Goal: Task Accomplishment & Management: Manage account settings

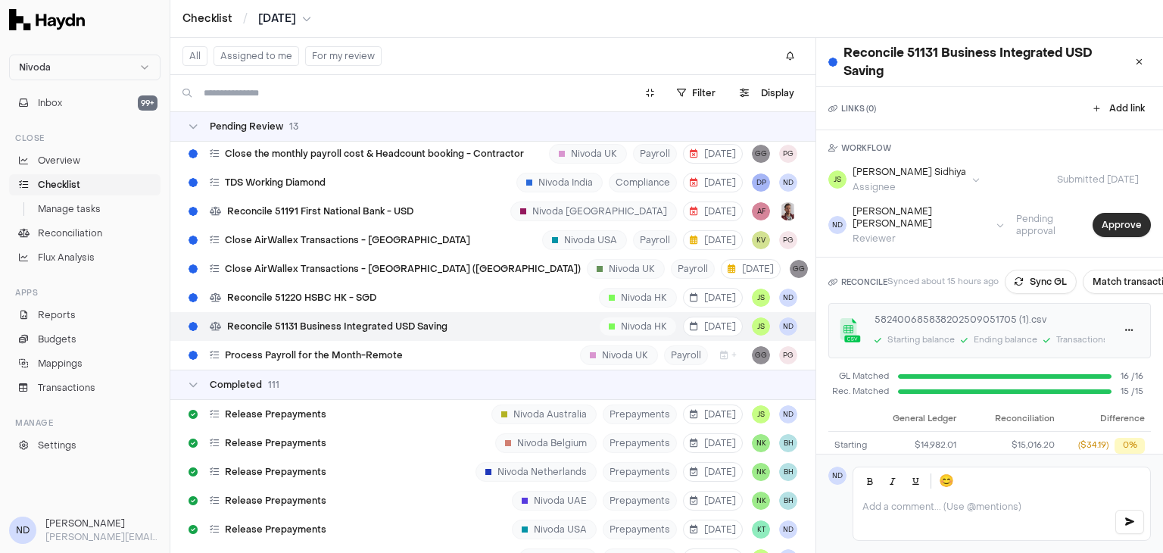
click at [1112, 214] on button "Approve" at bounding box center [1122, 225] width 58 height 24
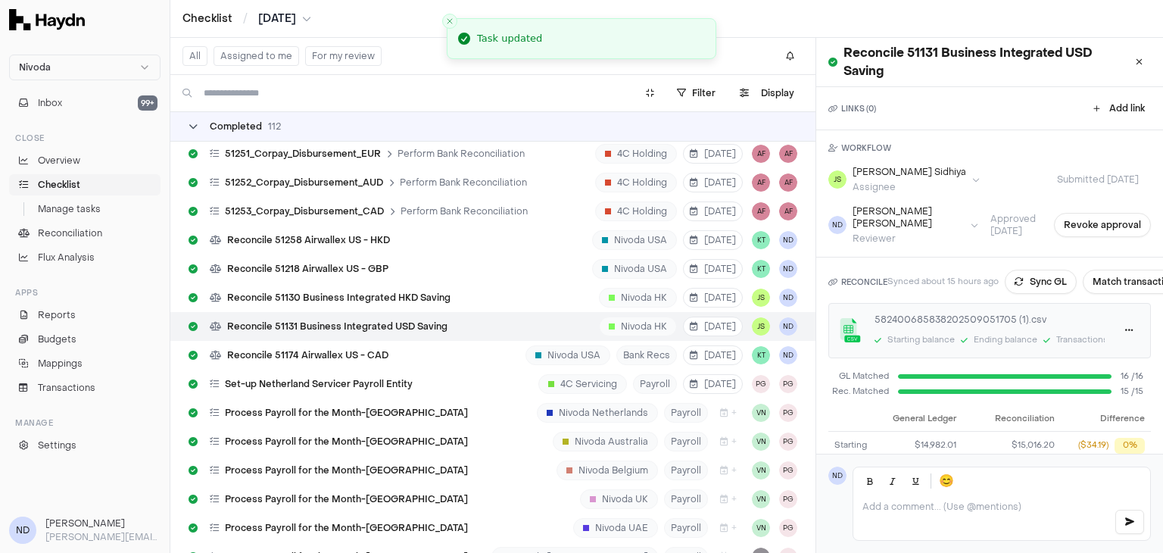
click at [189, 130] on icon at bounding box center [193, 126] width 9 height 9
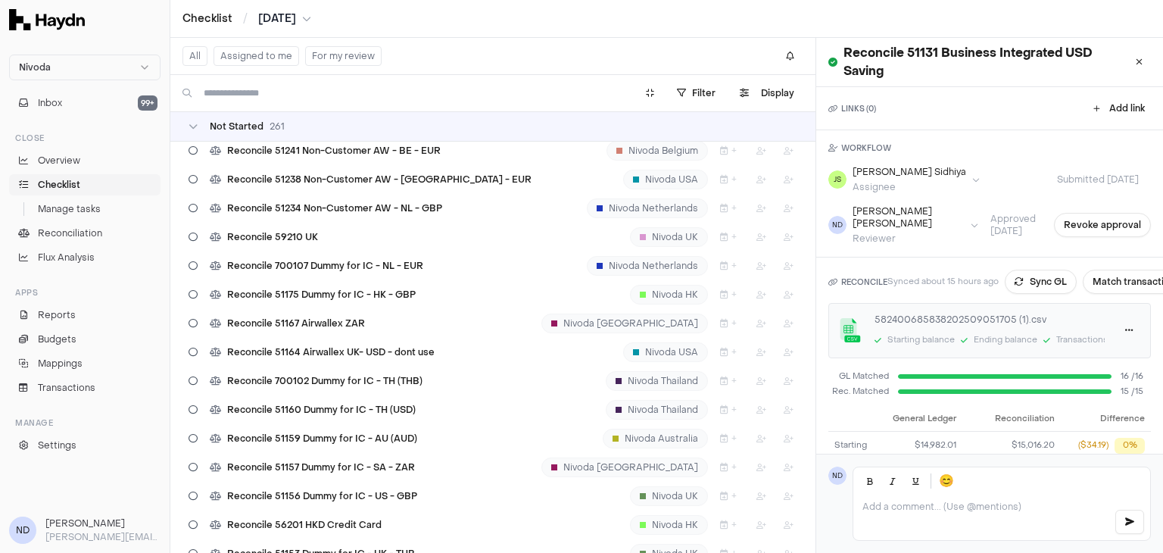
click at [188, 129] on div "Not Started 261" at bounding box center [492, 126] width 645 height 30
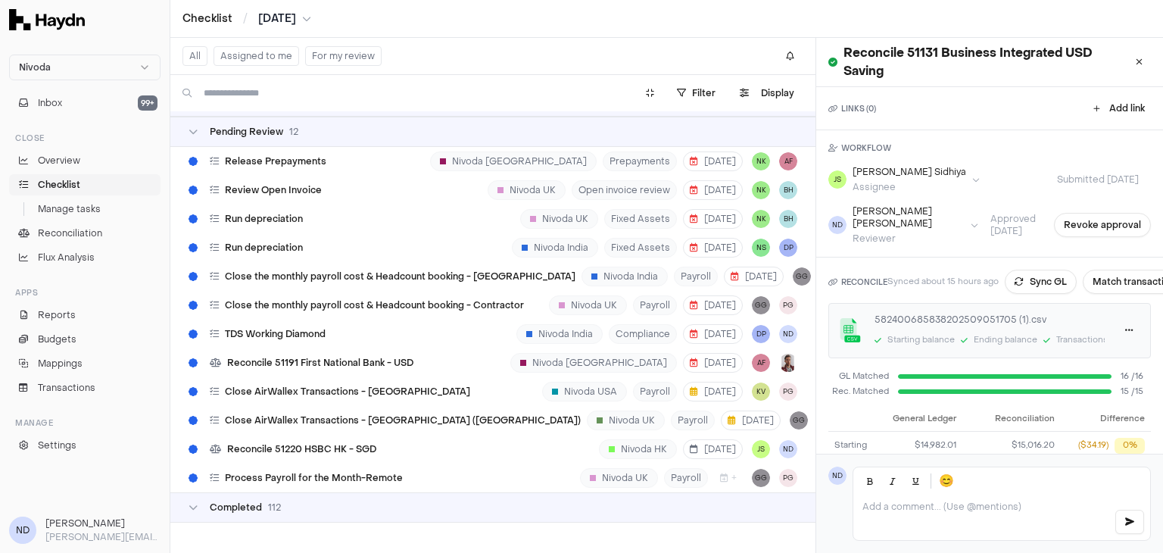
scroll to position [285, 0]
click at [356, 331] on div "TDS Working Diamond Nivoda India Compliance [DATE] DP ND" at bounding box center [492, 334] width 645 height 29
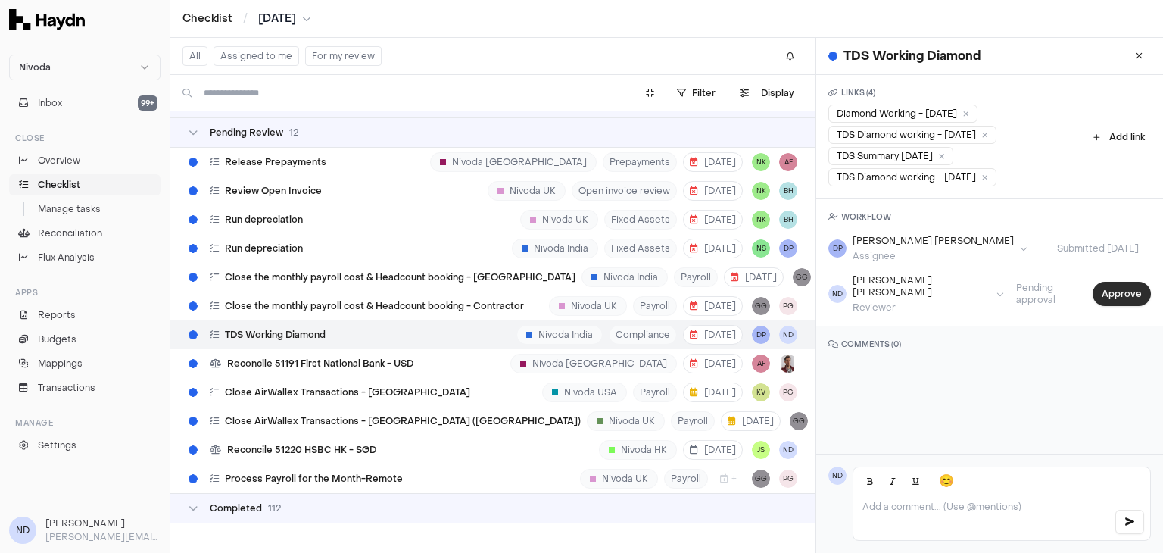
click at [1112, 295] on button "Approve" at bounding box center [1122, 294] width 58 height 24
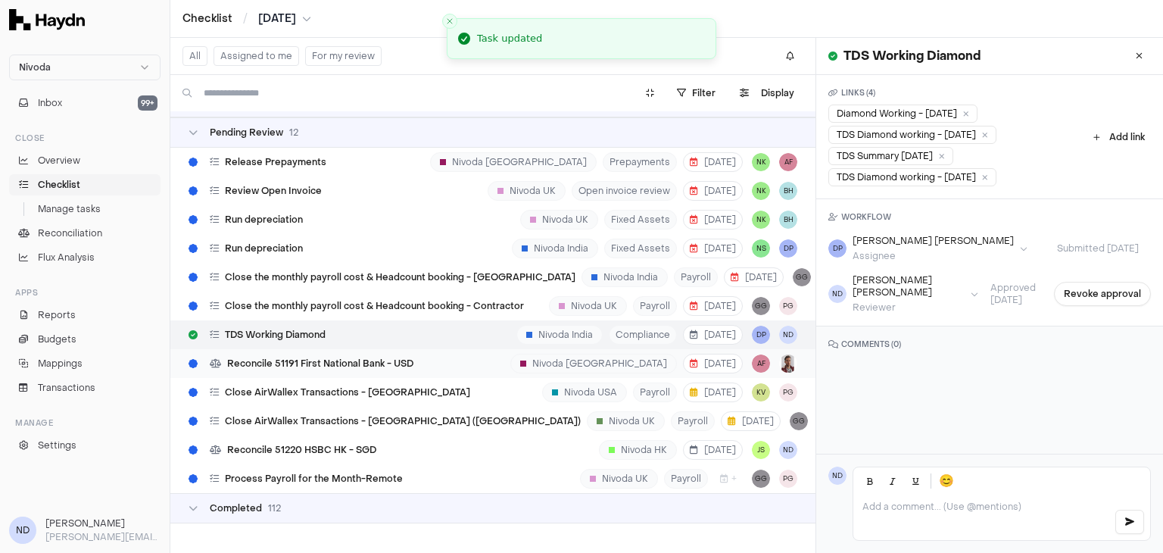
scroll to position [257, 0]
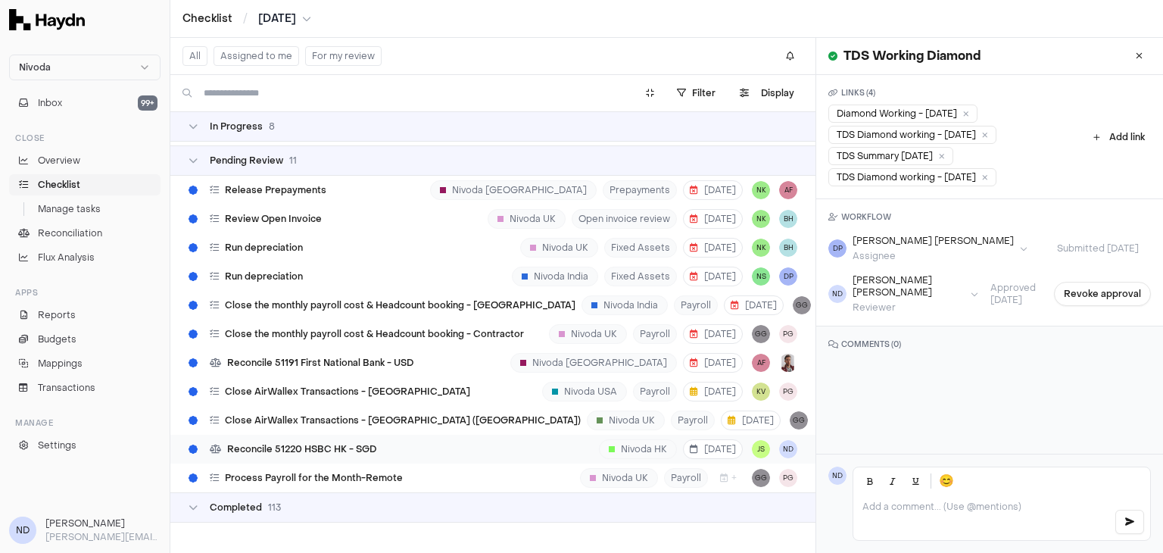
click at [335, 450] on span "Reconcile 51220 HSBC HK - SGD" at bounding box center [301, 449] width 149 height 12
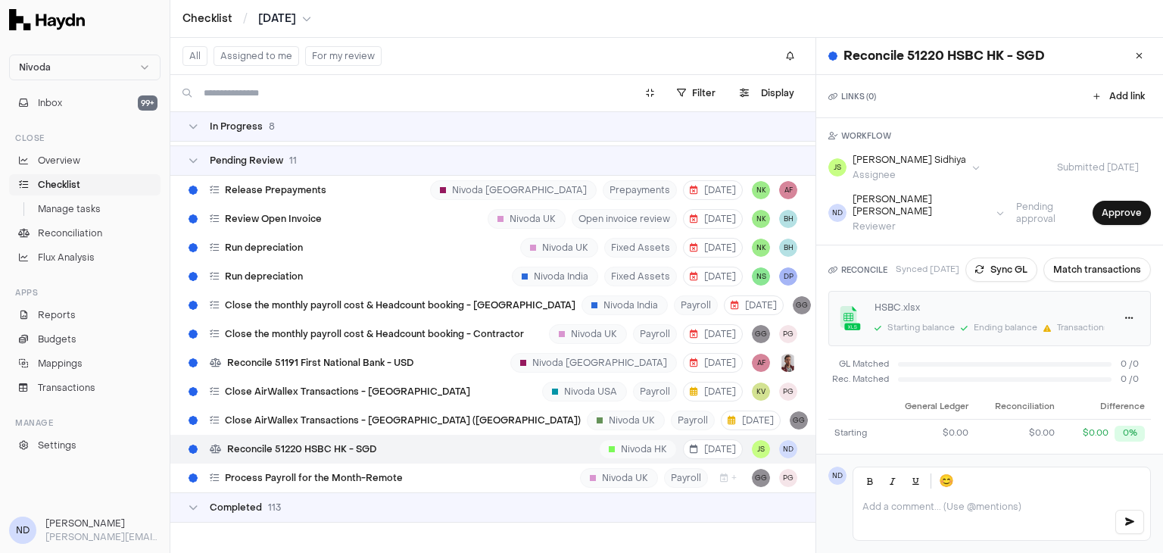
scroll to position [109, 0]
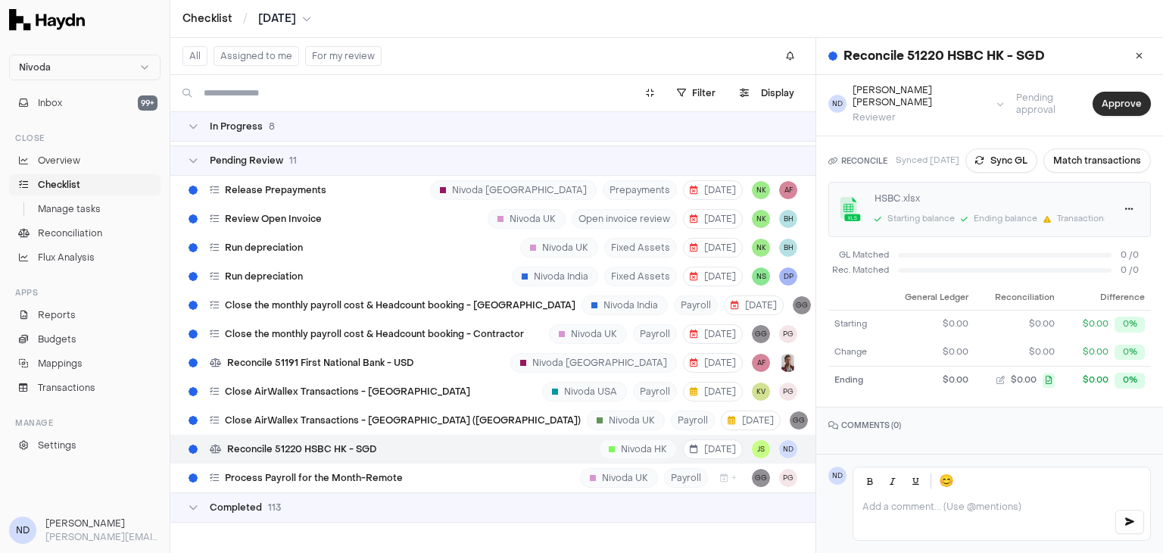
click at [1103, 99] on button "Approve" at bounding box center [1122, 104] width 58 height 24
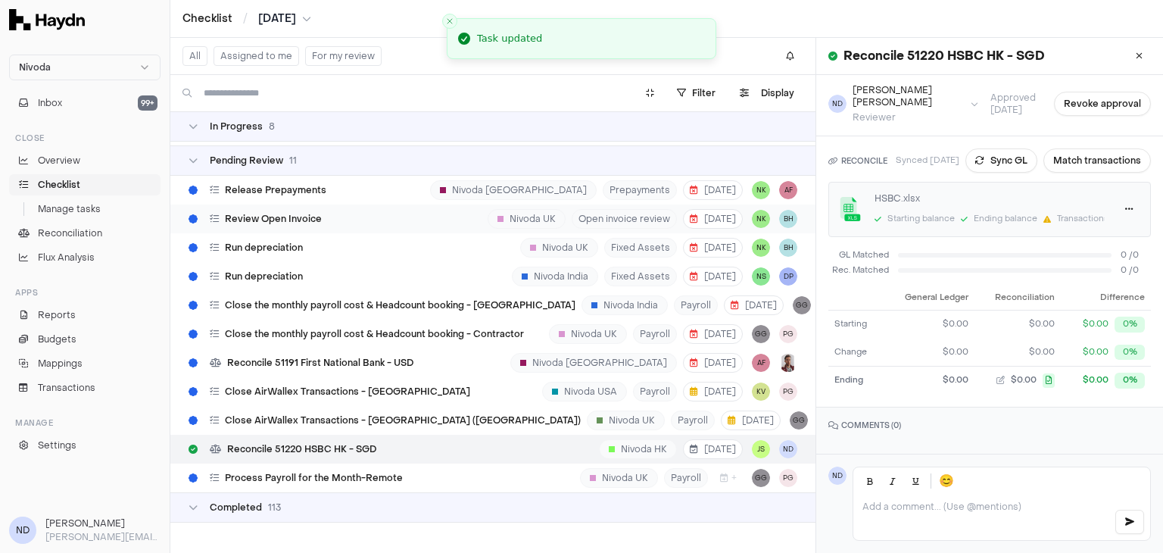
scroll to position [227, 0]
